Goal: Find contact information: Find contact information

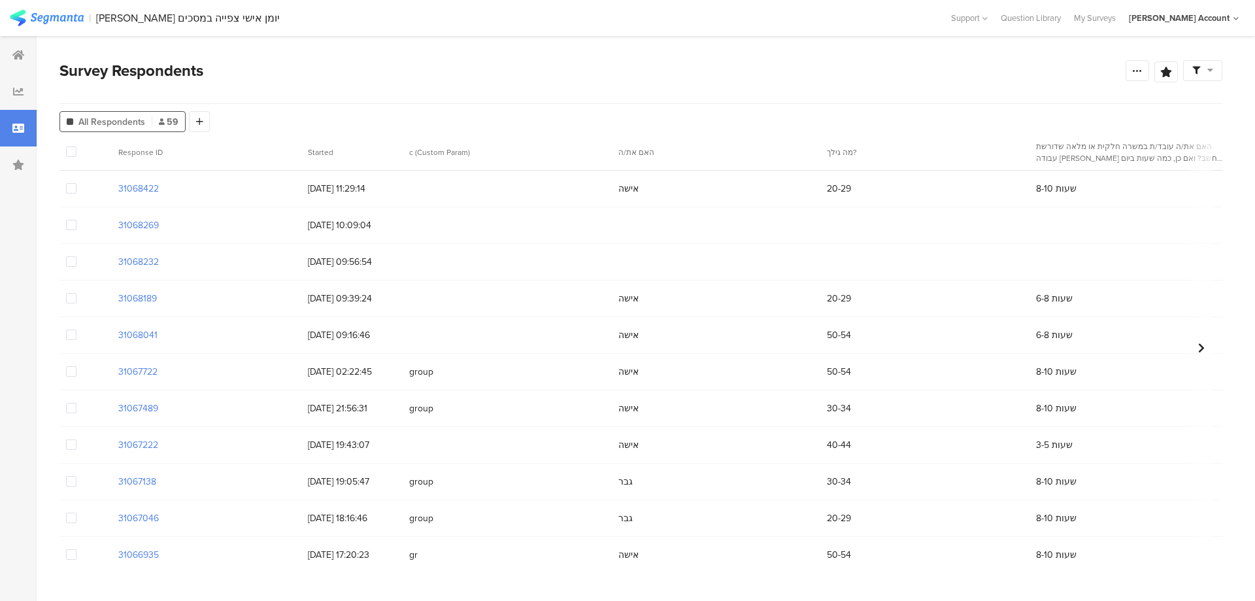
click at [70, 266] on span at bounding box center [71, 261] width 10 height 10
click at [76, 256] on input "checkbox" at bounding box center [76, 256] width 0 height 0
click at [69, 220] on span at bounding box center [71, 225] width 10 height 10
click at [76, 220] on input "checkbox" at bounding box center [76, 220] width 0 height 0
click at [217, 153] on span "Delete" at bounding box center [225, 152] width 27 height 10
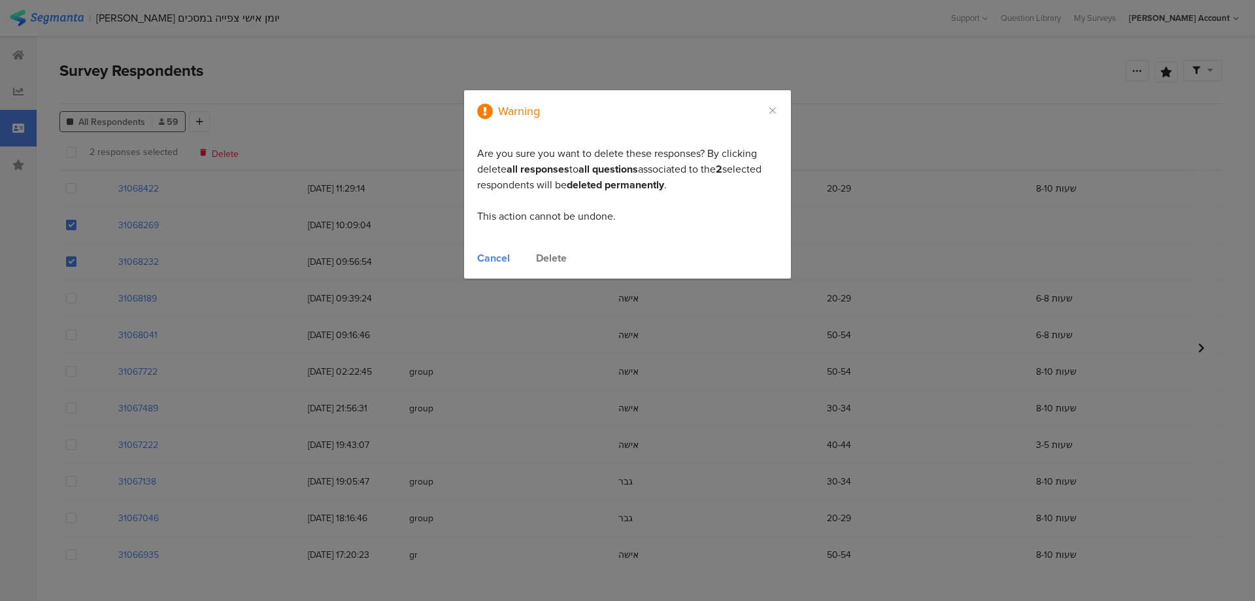
click at [562, 257] on div "Delete" at bounding box center [551, 257] width 31 height 15
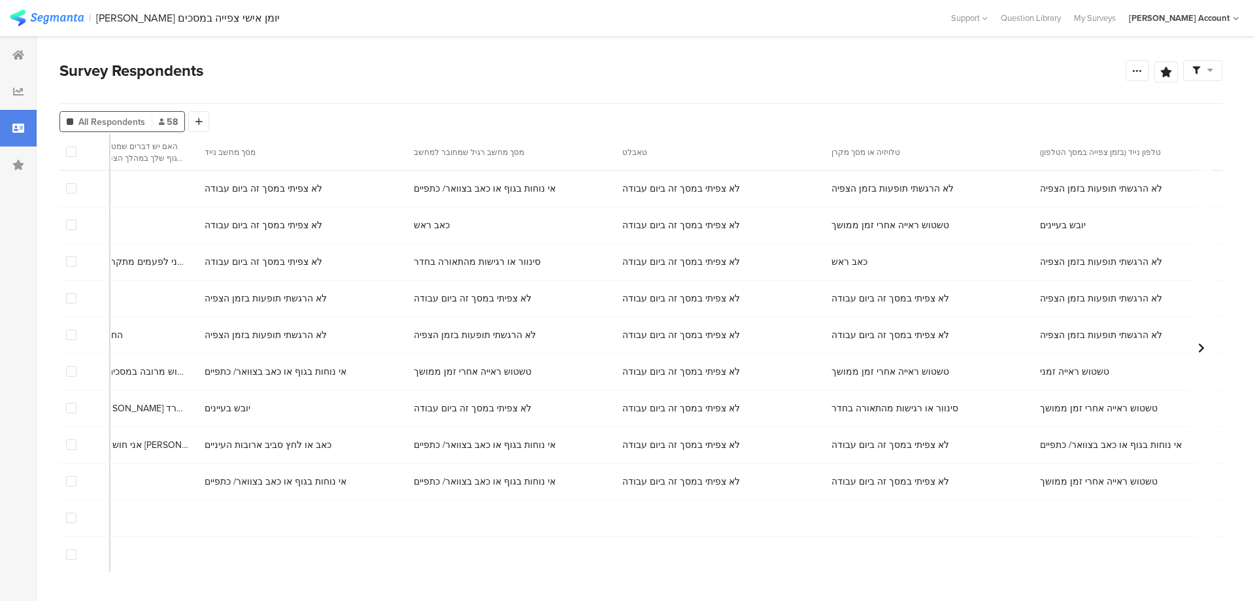
scroll to position [0, 7005]
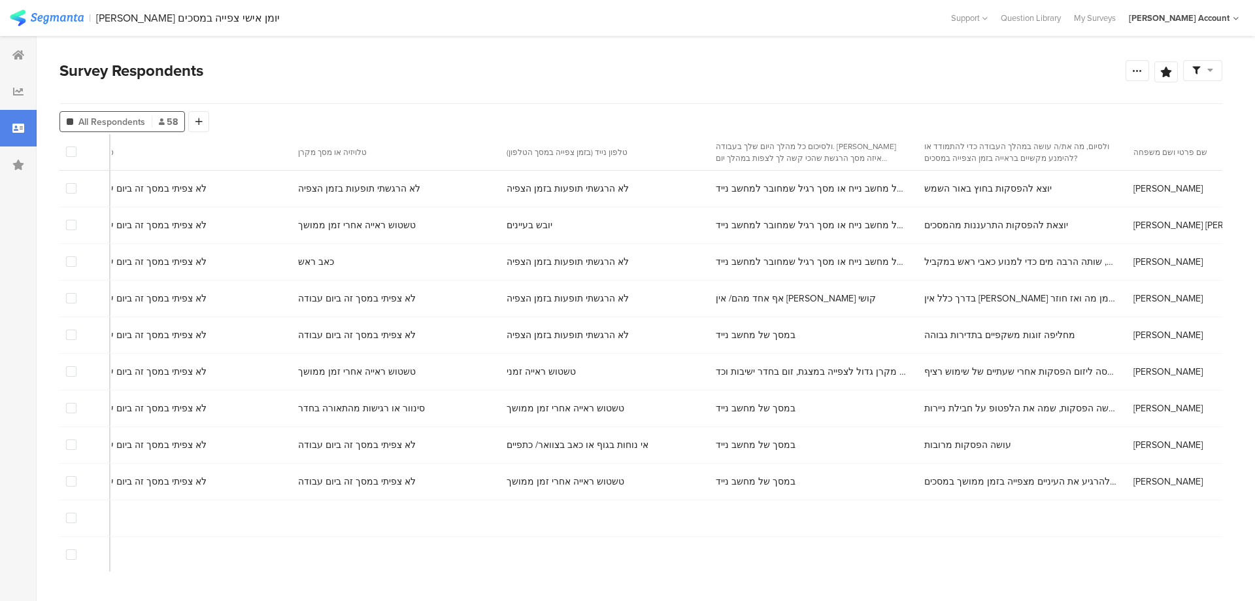
click at [1127, 185] on div "עמית חביב" at bounding box center [1231, 188] width 209 height 27
click at [1134, 189] on span "עמית חביב" at bounding box center [1168, 189] width 69 height 14
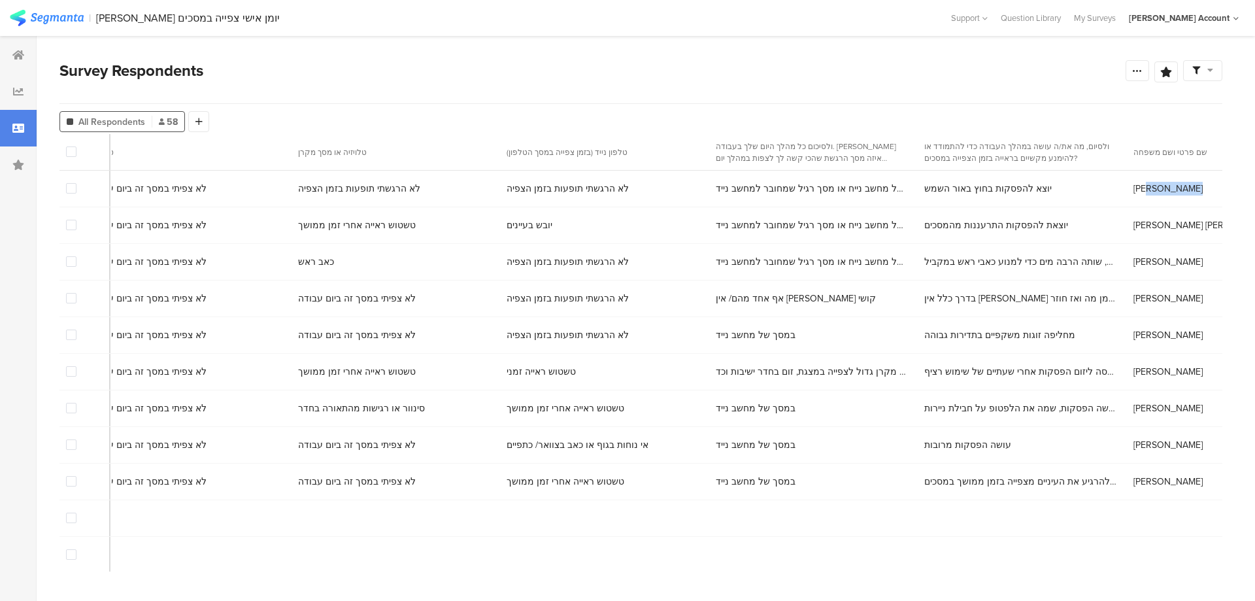
copy span "עמית חביב"
copy span "0527979173"
click at [1134, 228] on span "נוי עטיה" at bounding box center [1204, 225] width 141 height 14
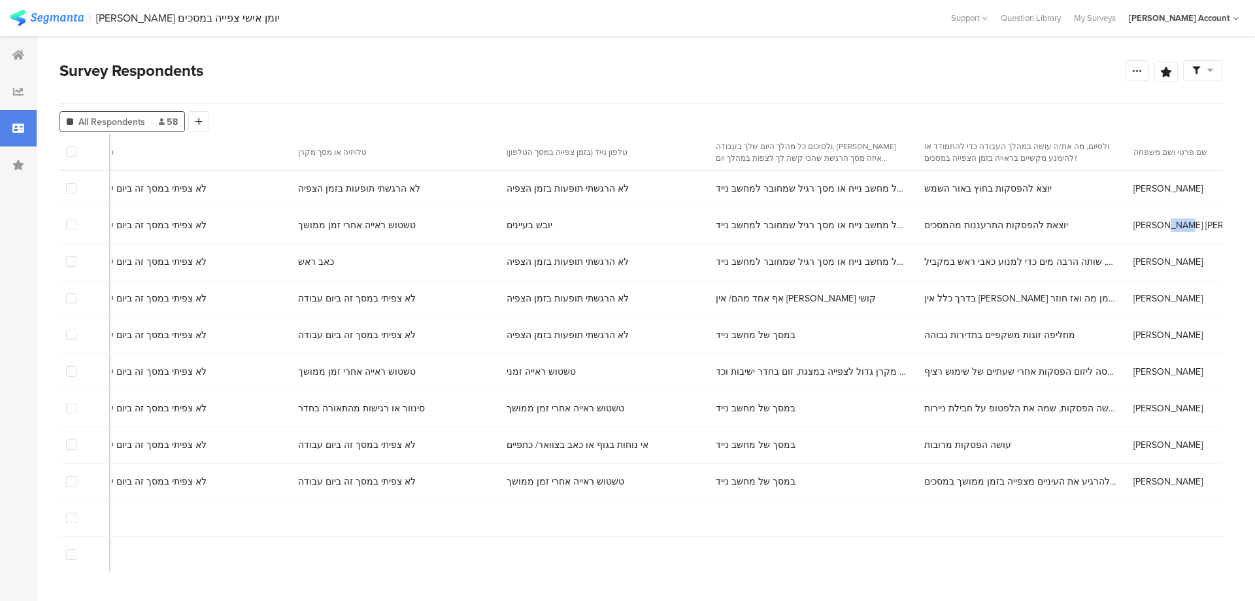
click at [1134, 228] on span "נוי עטיה" at bounding box center [1204, 225] width 141 height 14
copy span "נוי עטיה"
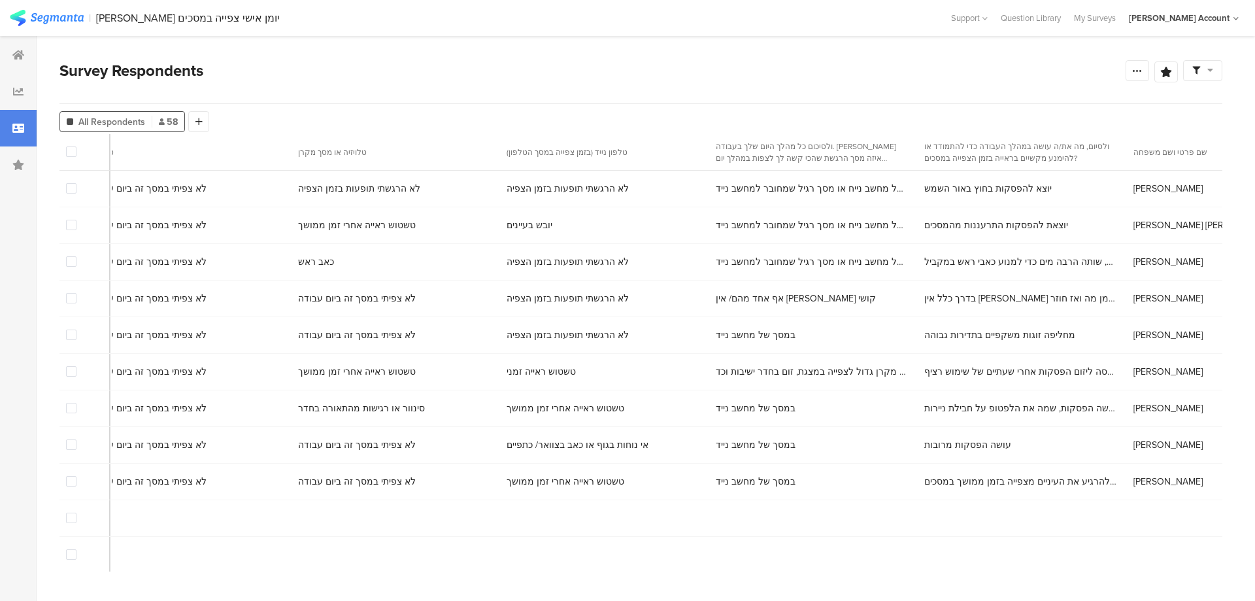
copy span "0525241251"
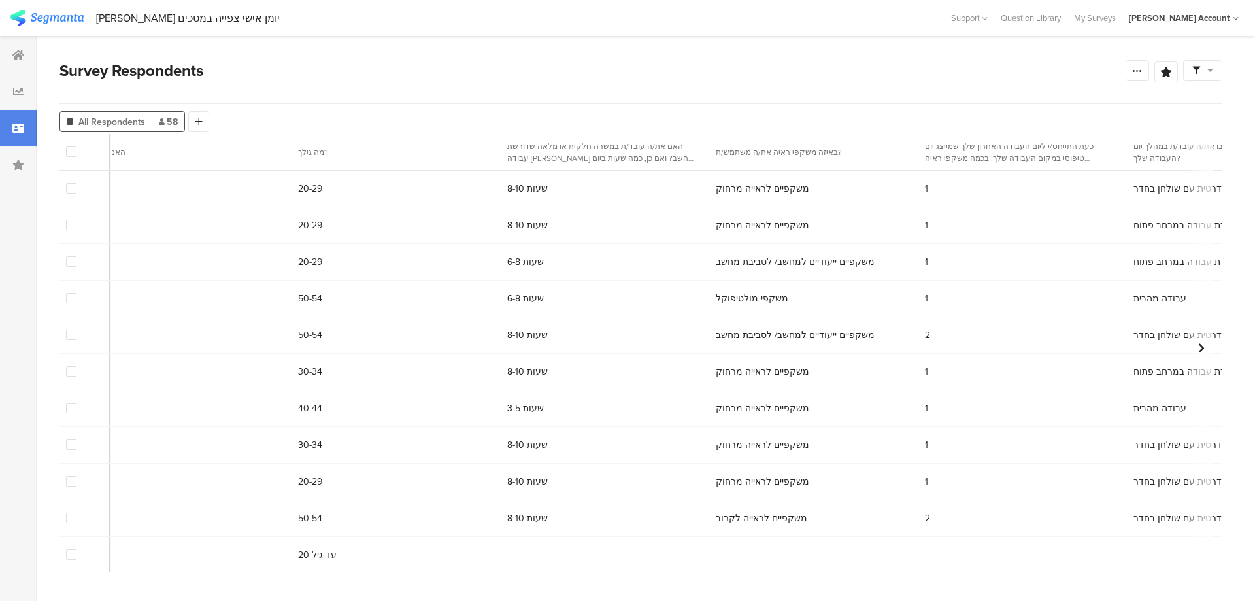
scroll to position [0, 0]
